Goal: Task Accomplishment & Management: Use online tool/utility

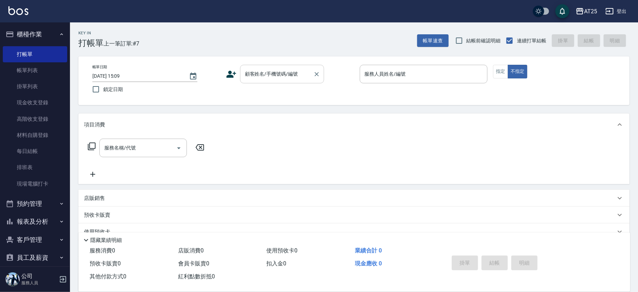
click at [267, 77] on input "顧客姓名/手機號碼/編號" at bounding box center [276, 74] width 67 height 12
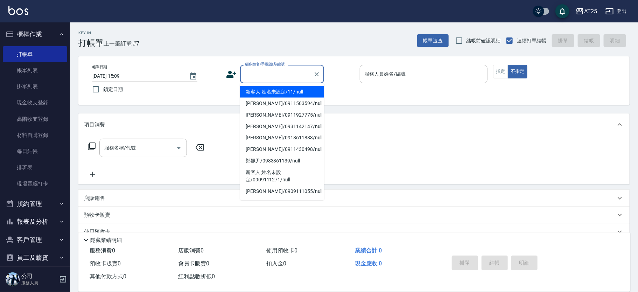
click at [280, 93] on li "新客人 姓名未設定/11/null" at bounding box center [282, 92] width 84 height 12
type input "新客人 姓名未設定/11/null"
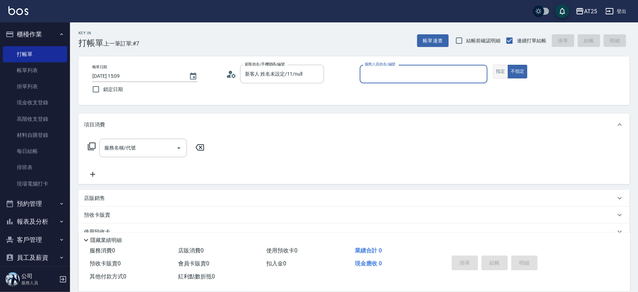
click at [498, 68] on button "指定" at bounding box center [500, 72] width 15 height 14
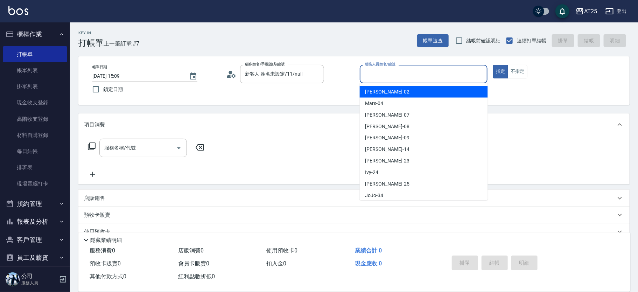
click at [419, 77] on input "服務人員姓名/編號" at bounding box center [424, 74] width 122 height 12
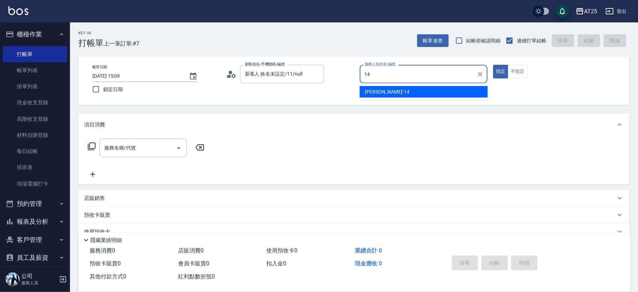
type input "Ken-14"
type button "true"
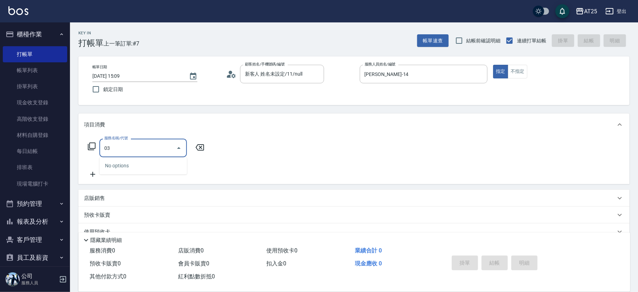
type input "0"
type input "301"
type input "150"
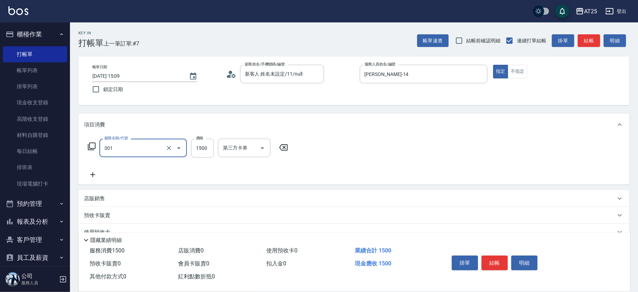
type input "燙髮(301)"
type input "0"
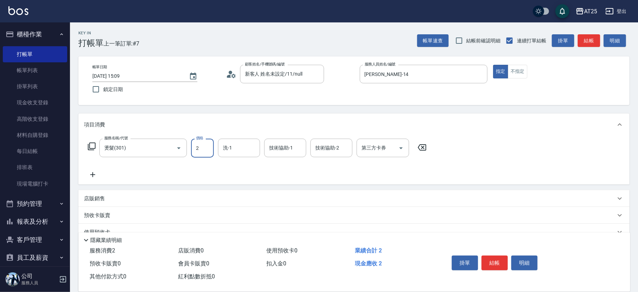
type input "27"
type input "20"
type input "270"
type input "2700"
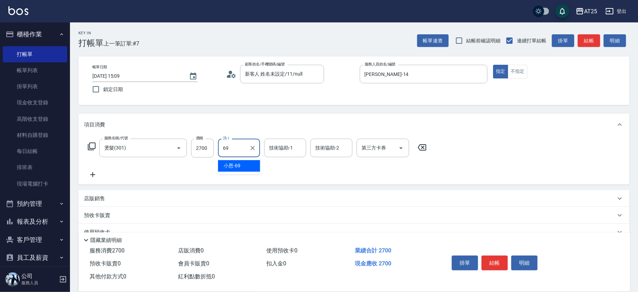
type input "小恩-69"
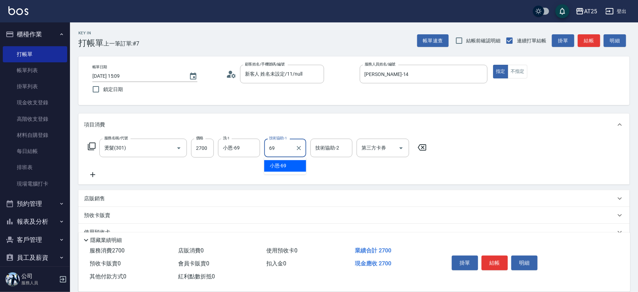
type input "小恩-69"
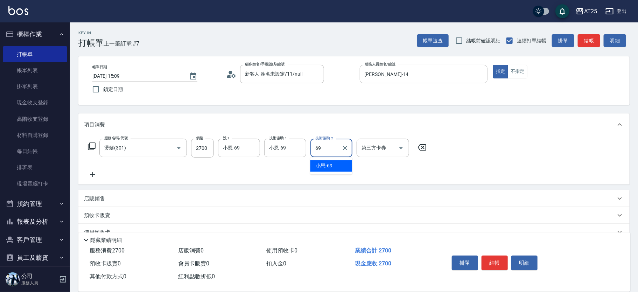
type input "小恩-69"
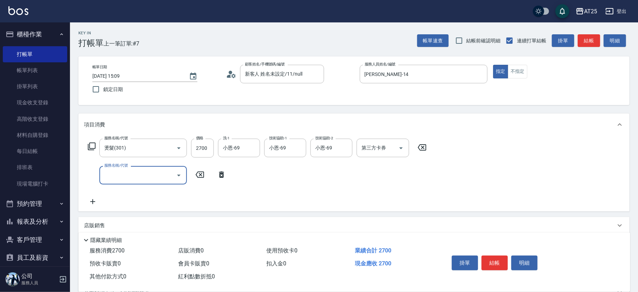
type input "0"
type input "201"
type input "300"
type input "洗髮(201)"
type input "270"
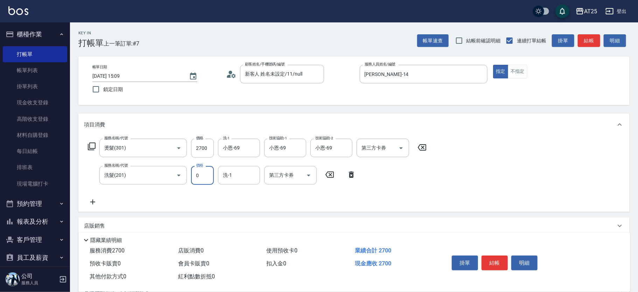
type input "0"
type input "小恩-69"
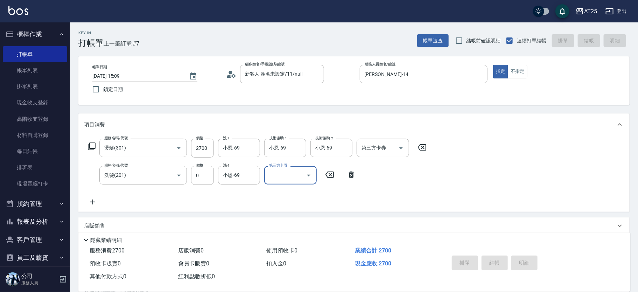
type input "2025/08/19 16:58"
type input "0"
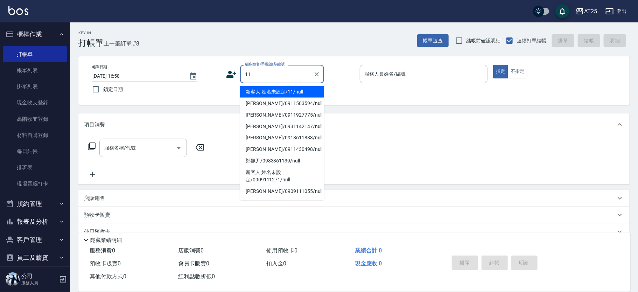
type input "新客人 姓名未設定/11/null"
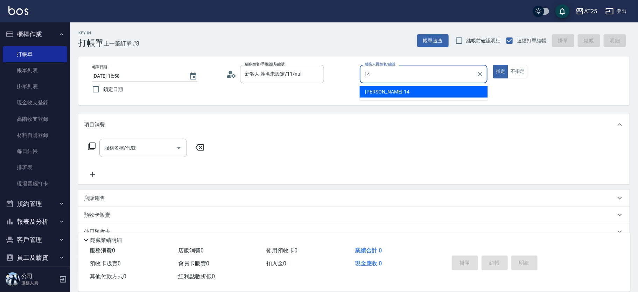
type input "Ken-14"
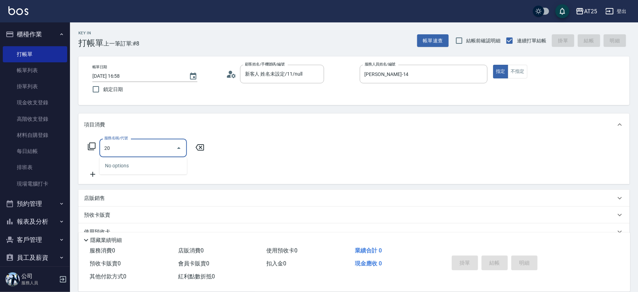
type input "201"
type input "30"
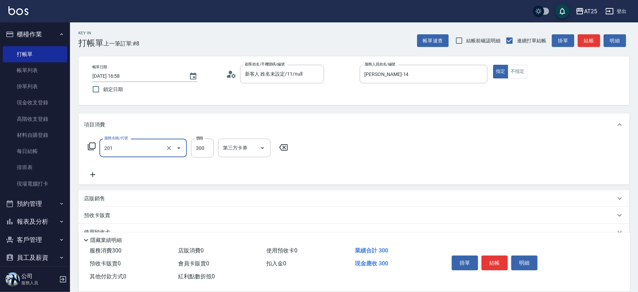
type input "洗髮(201)"
type input "0"
type input "40"
type input "400"
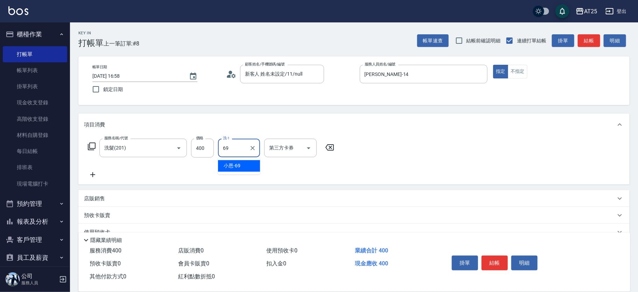
type input "小恩-69"
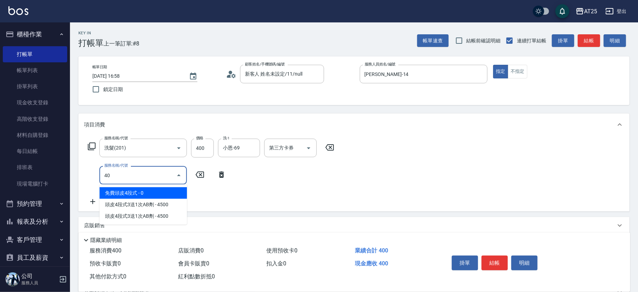
type input "401"
type input "70"
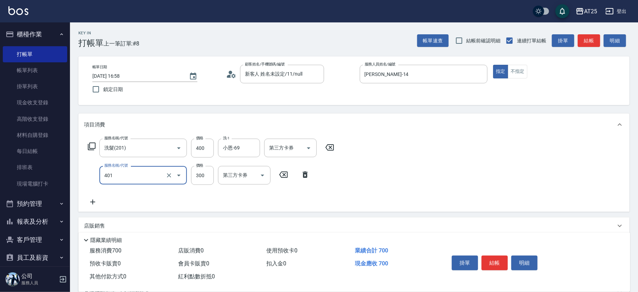
type input "剪髮(401)"
type input "40"
type input "80"
type input "400"
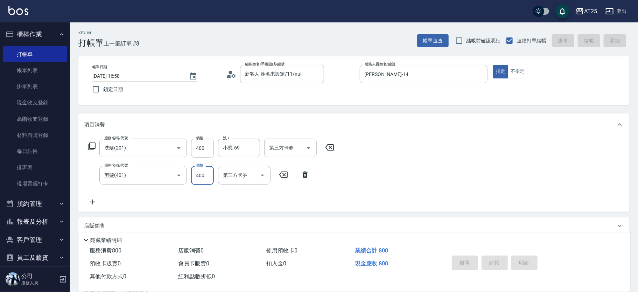
type input "0"
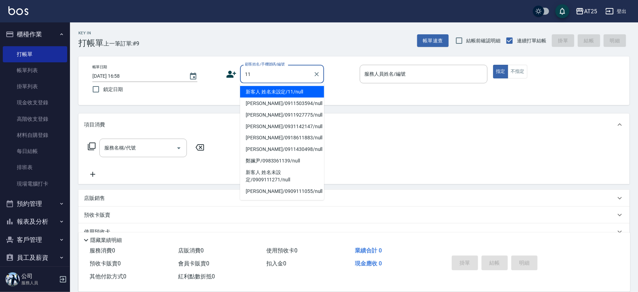
type input "新客人 姓名未設定/11/null"
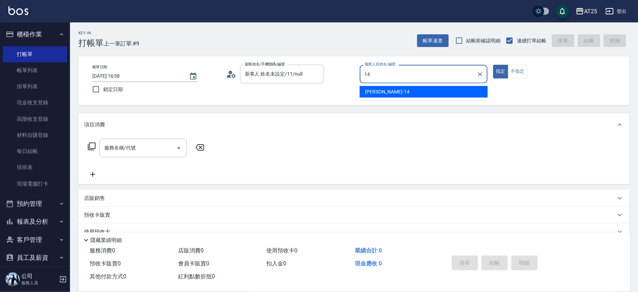
type input "Ken-14"
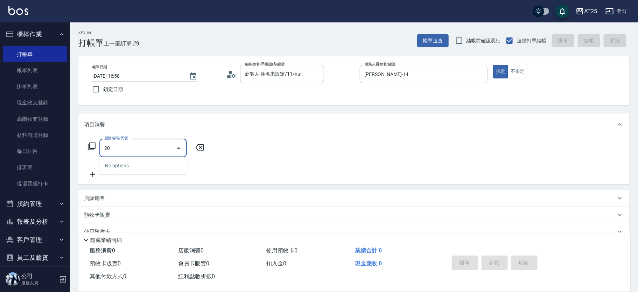
type input "201"
type input "30"
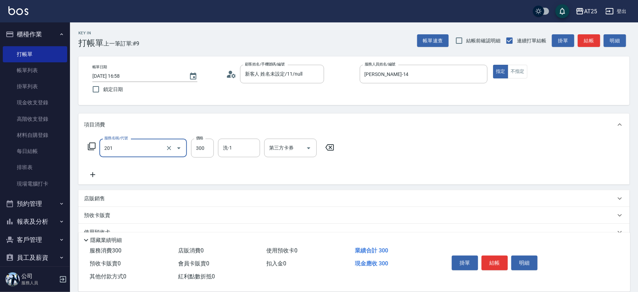
type input "洗髮(201)"
type input "0"
type input "40"
type input "400"
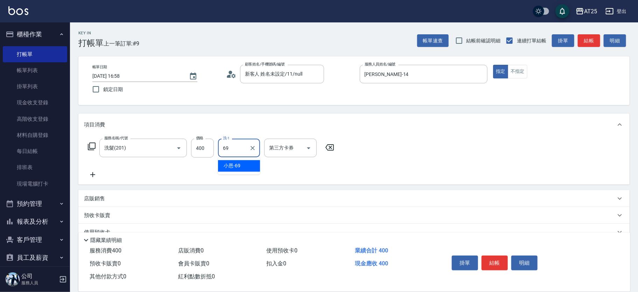
type input "小恩-69"
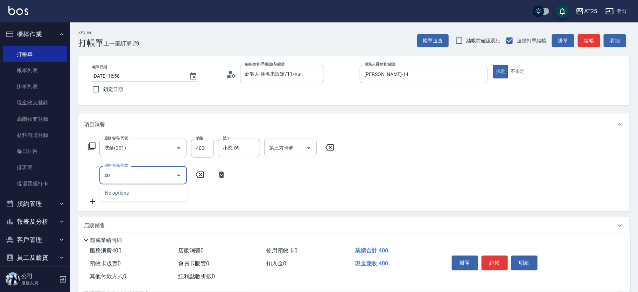
type input "401"
type input "70"
type input "剪髮(401)"
type input "40"
type input "80"
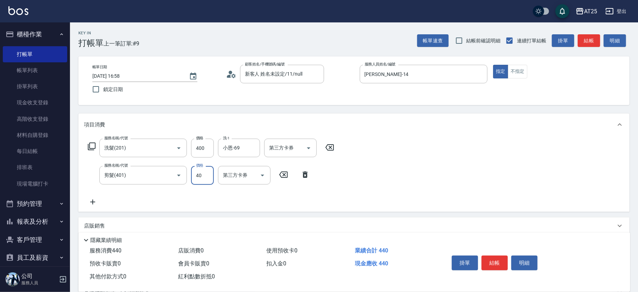
type input "400"
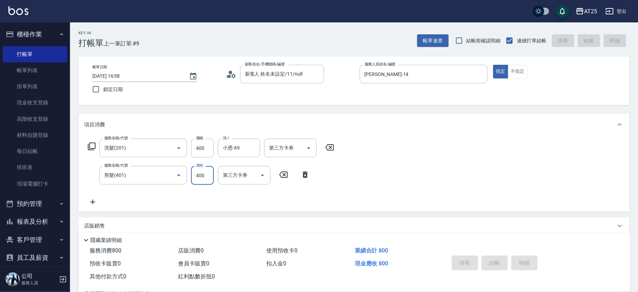
type input "0"
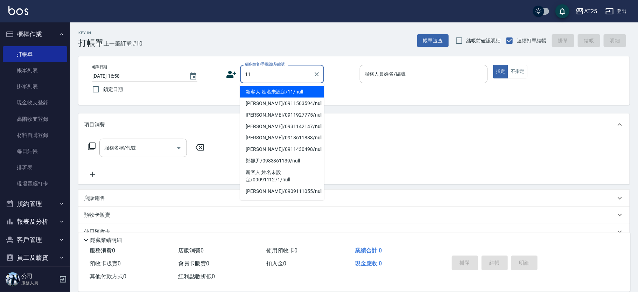
type input "新客人 姓名未設定/11/null"
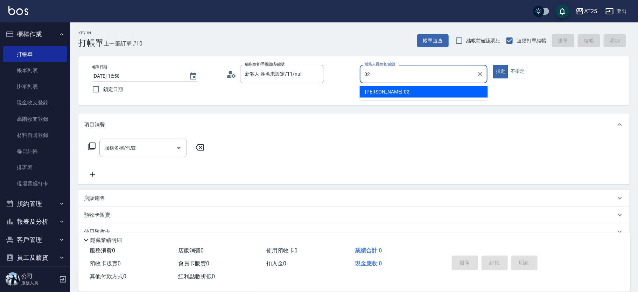
type input "Vivian-02"
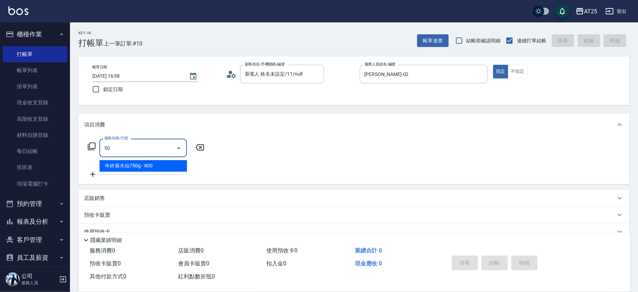
type input "501"
type input "100"
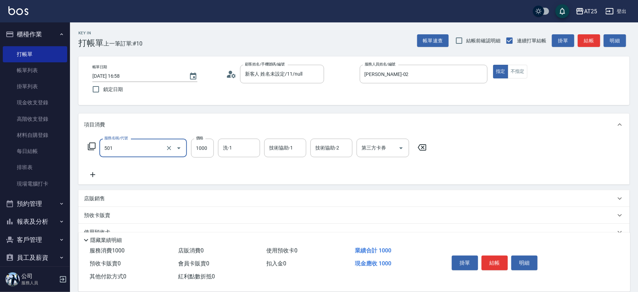
type input "染髮(501)"
type input "20"
type input "0"
type input "202"
type input "0"
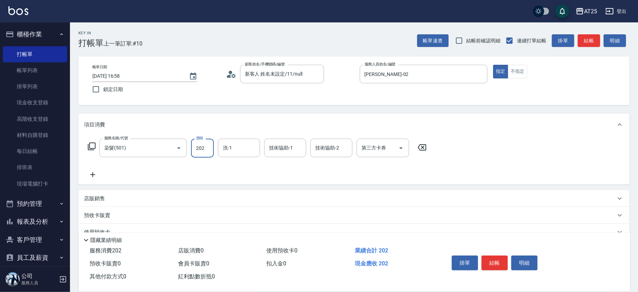
type input "20"
type input "200"
type input "2000"
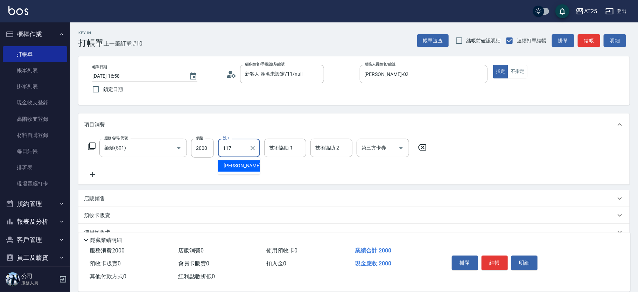
type input "小祐-117"
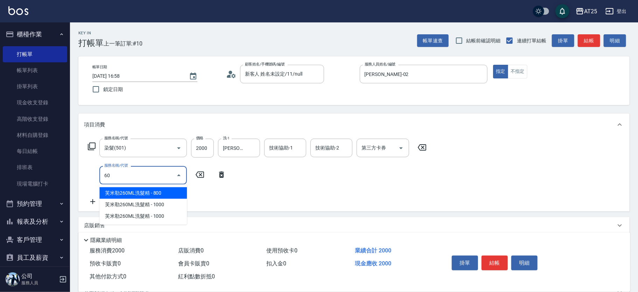
type input "608"
type input "250"
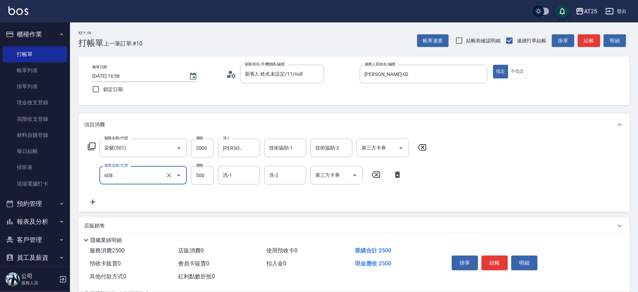
type input "自備護髮(1000下)(608)"
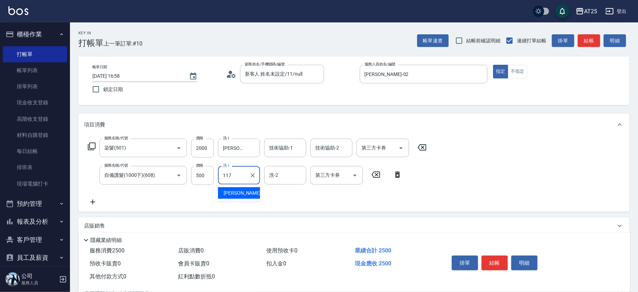
type input "小祐-117"
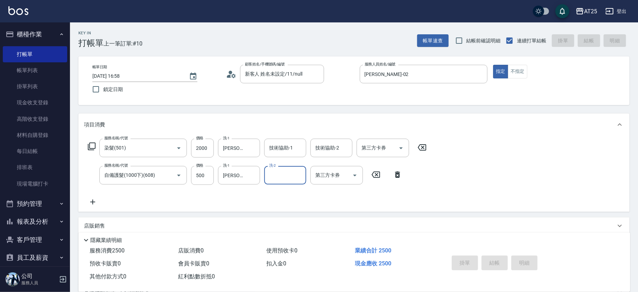
type input "2025/08/19 16:59"
type input "0"
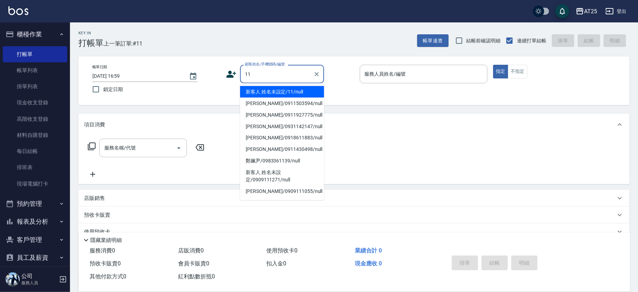
type input "新客人 姓名未設定/11/null"
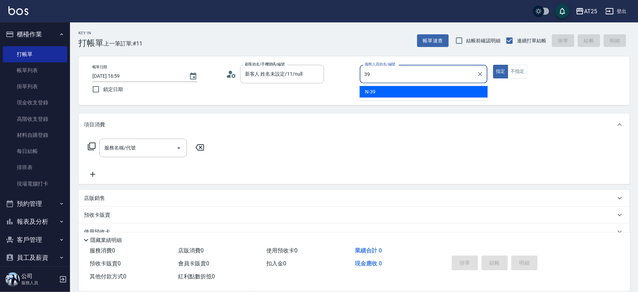
type input "N-39"
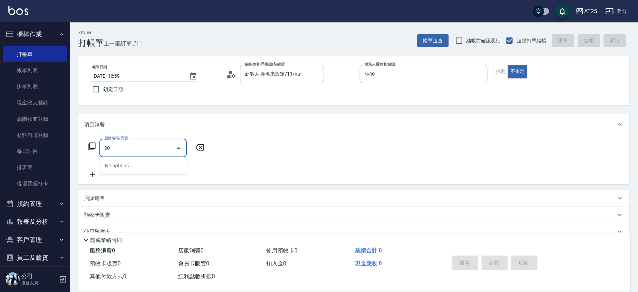
type input "201"
type input "30"
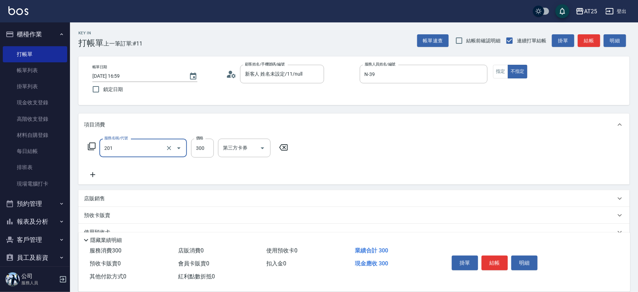
type input "洗髮(201)"
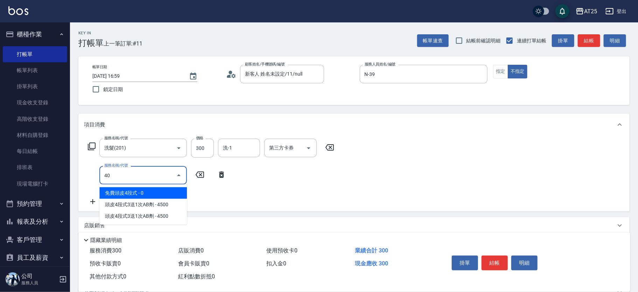
type input "401"
type input "60"
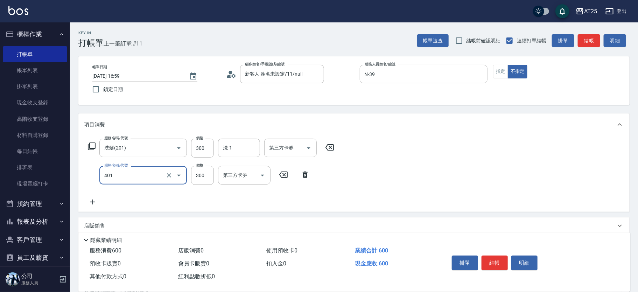
type input "剪髮(401)"
type input "30"
type input "29"
type input "50"
type input "299"
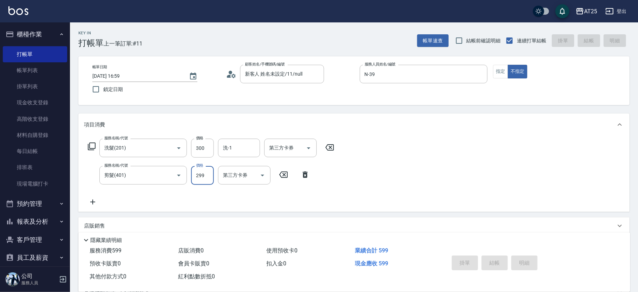
type input "0"
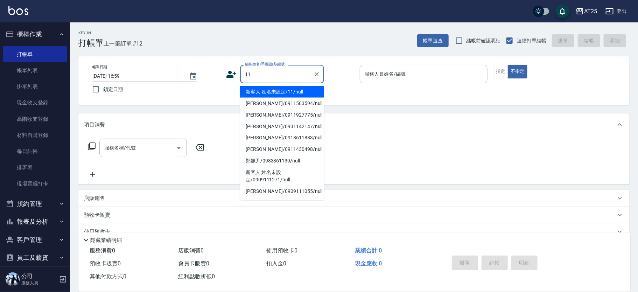
type input "新客人 姓名未設定/11/null"
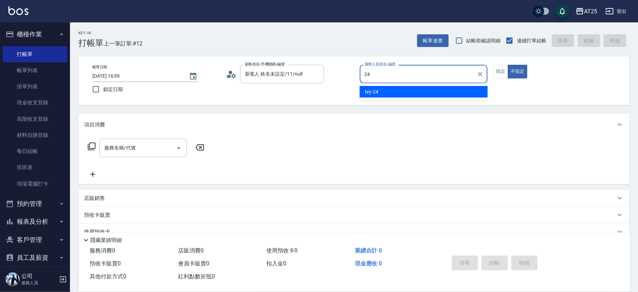
type input "Ivy-24"
type button "false"
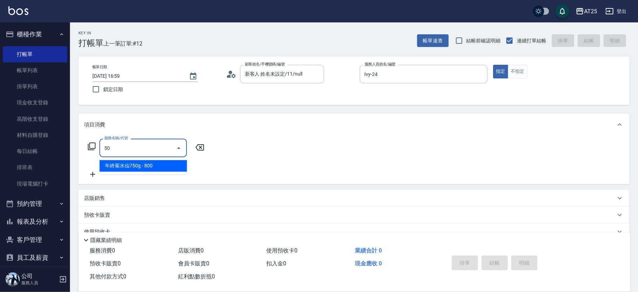
type input "501"
type input "100"
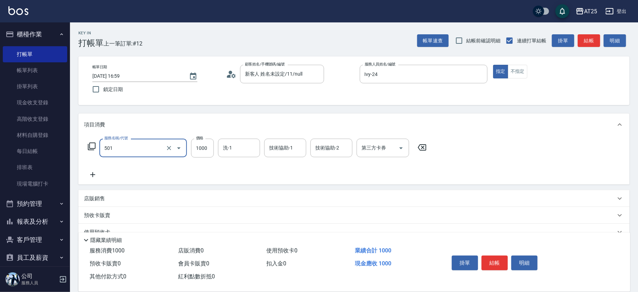
type input "染髮(501)"
type input "0"
type input "15"
type input "10"
type input "159"
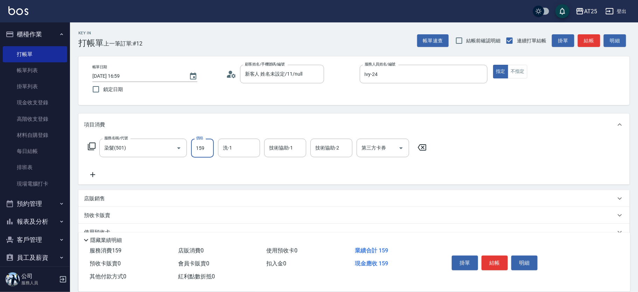
type input "150"
type input "1599"
type input "小曼-82"
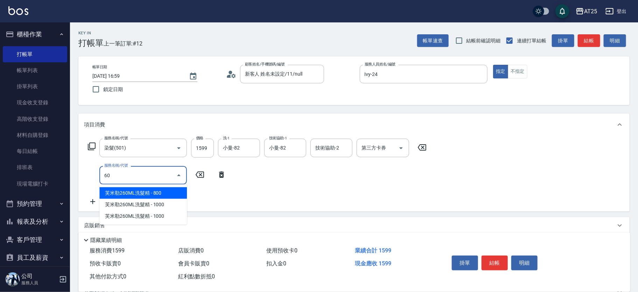
type input "601"
type input "250"
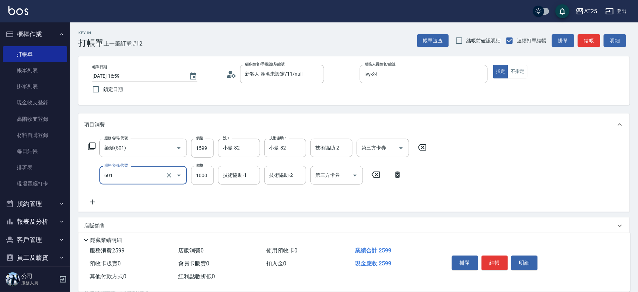
type input "自備護髮(1000上)(601)"
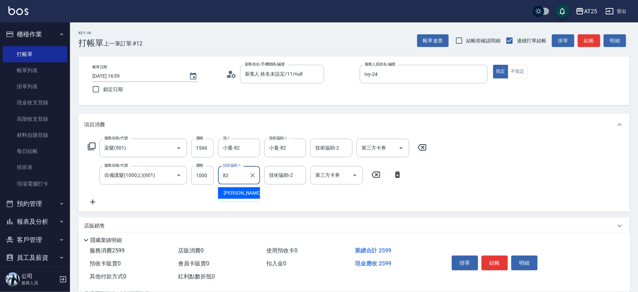
type input "小曼-82"
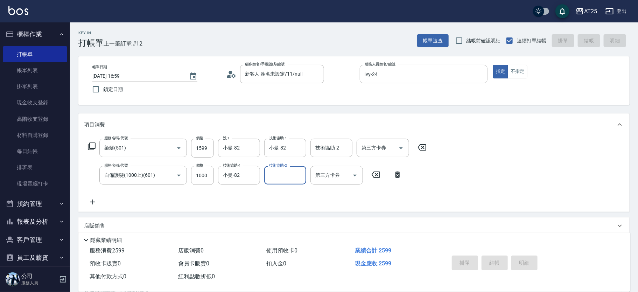
type input "0"
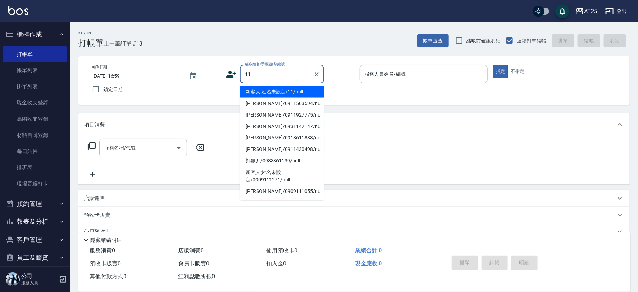
type input "新客人 姓名未設定/11/null"
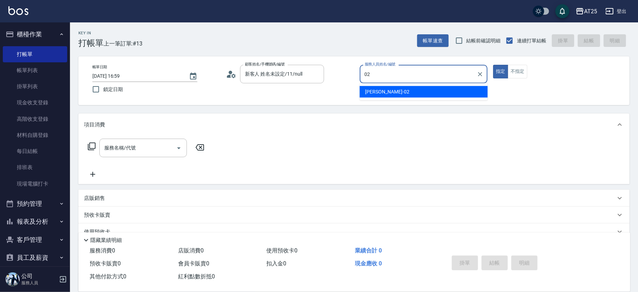
type input "Vivian-02"
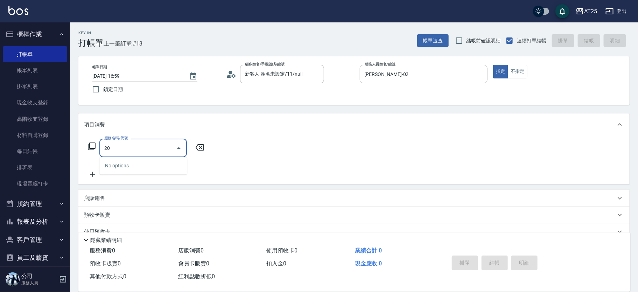
type input "201"
type input "30"
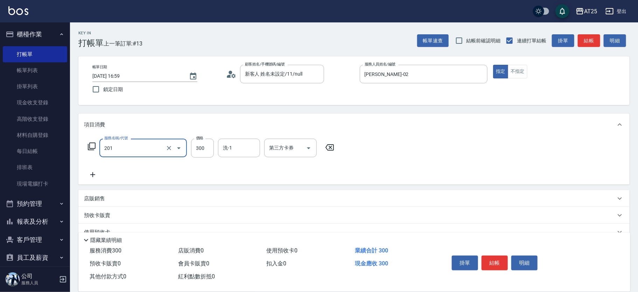
type input "洗髮(201)"
type input "0"
type input "40"
type input "400"
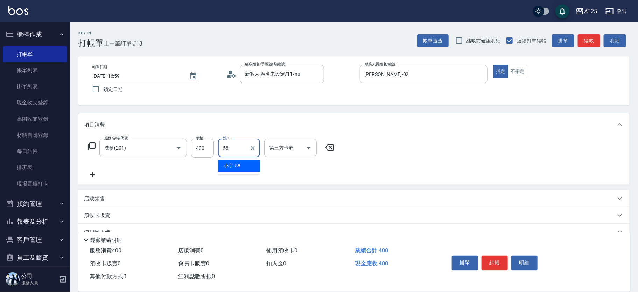
type input "小宇-58"
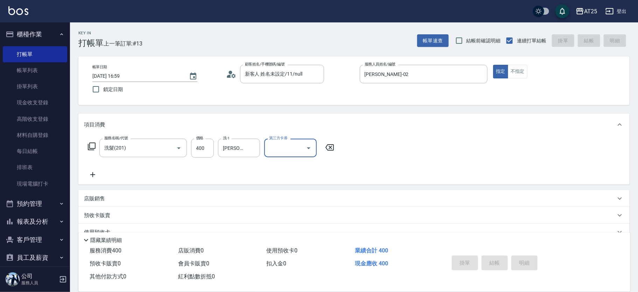
type input "0"
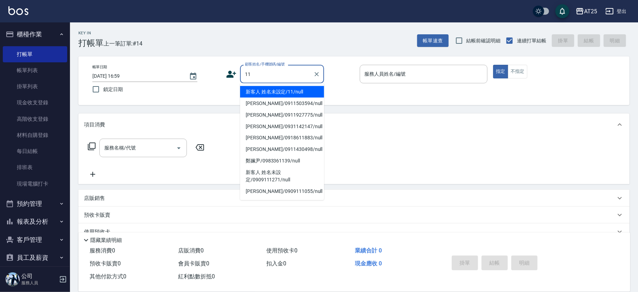
type input "新客人 姓名未設定/11/null"
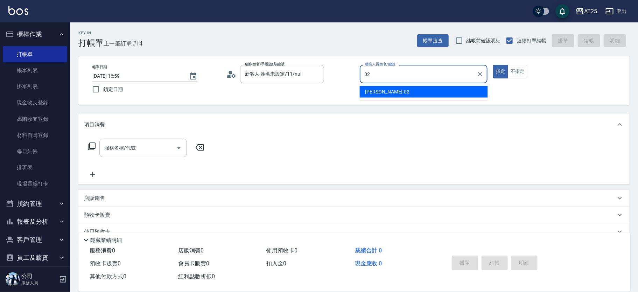
type input "Vivian-02"
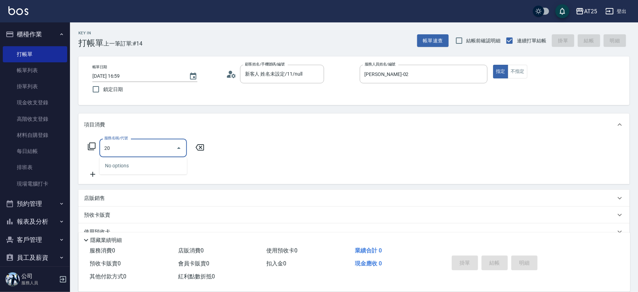
type input "201"
type input "30"
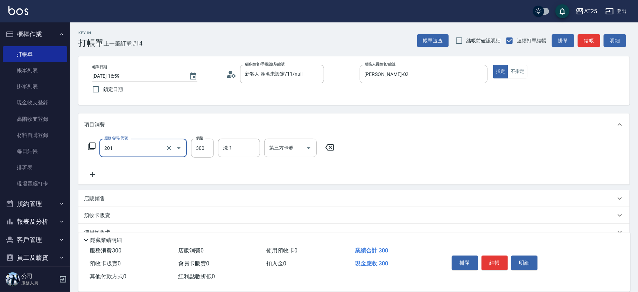
type input "洗髮(201)"
type input "0"
type input "40"
type input "400"
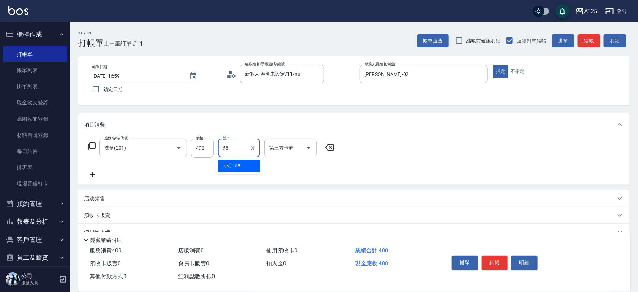
type input "小宇-58"
click at [255, 148] on icon "Clear" at bounding box center [252, 148] width 7 height 7
type input "小祐-117"
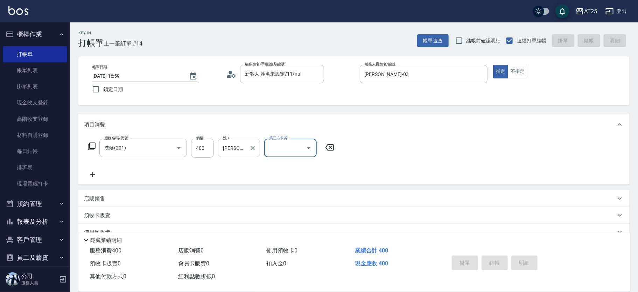
type input "2025/08/19 17:00"
type input "0"
